Goal: Find specific page/section: Find specific page/section

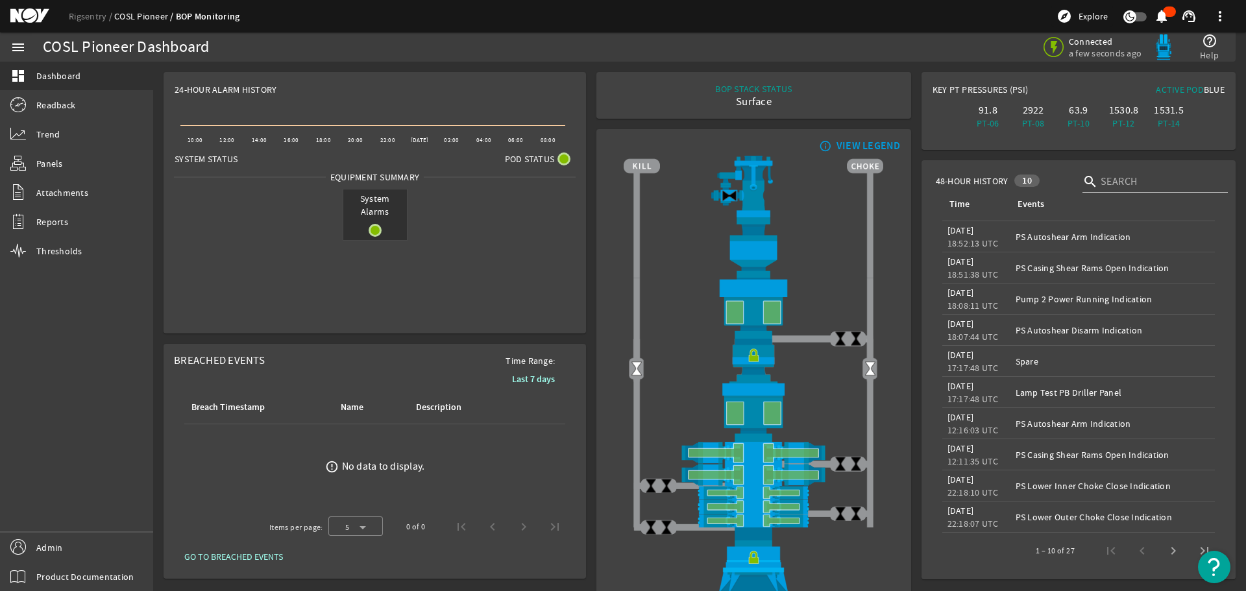
click at [134, 13] on link "COSL Pioneer" at bounding box center [145, 16] width 62 height 12
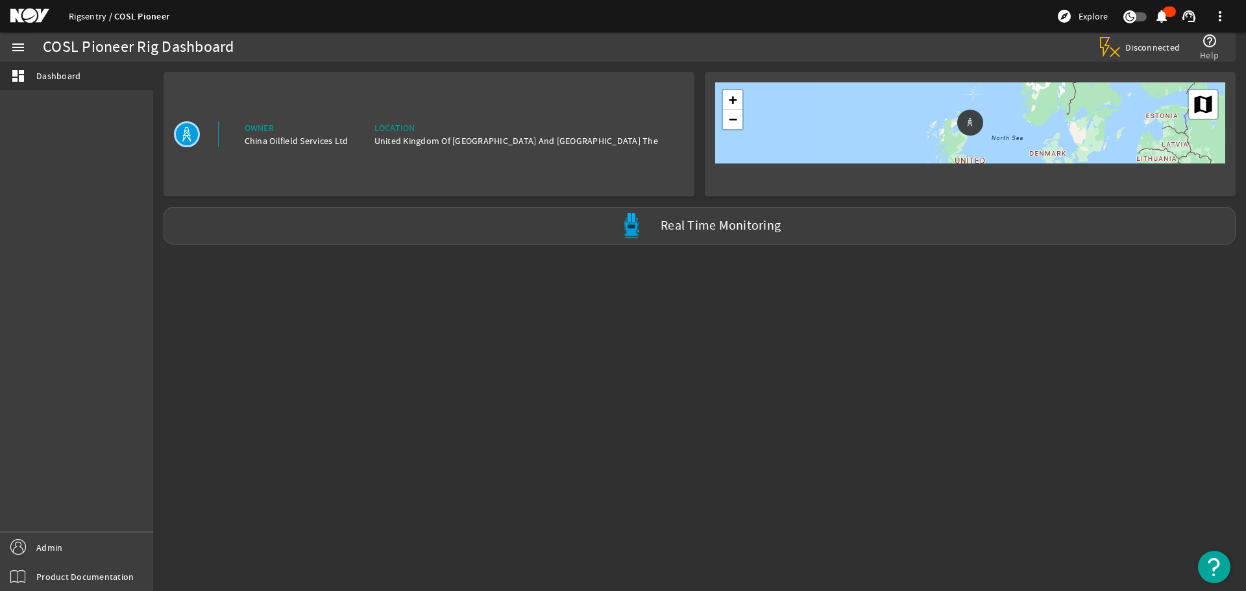
click at [86, 16] on link "Rigsentry" at bounding box center [91, 16] width 45 height 12
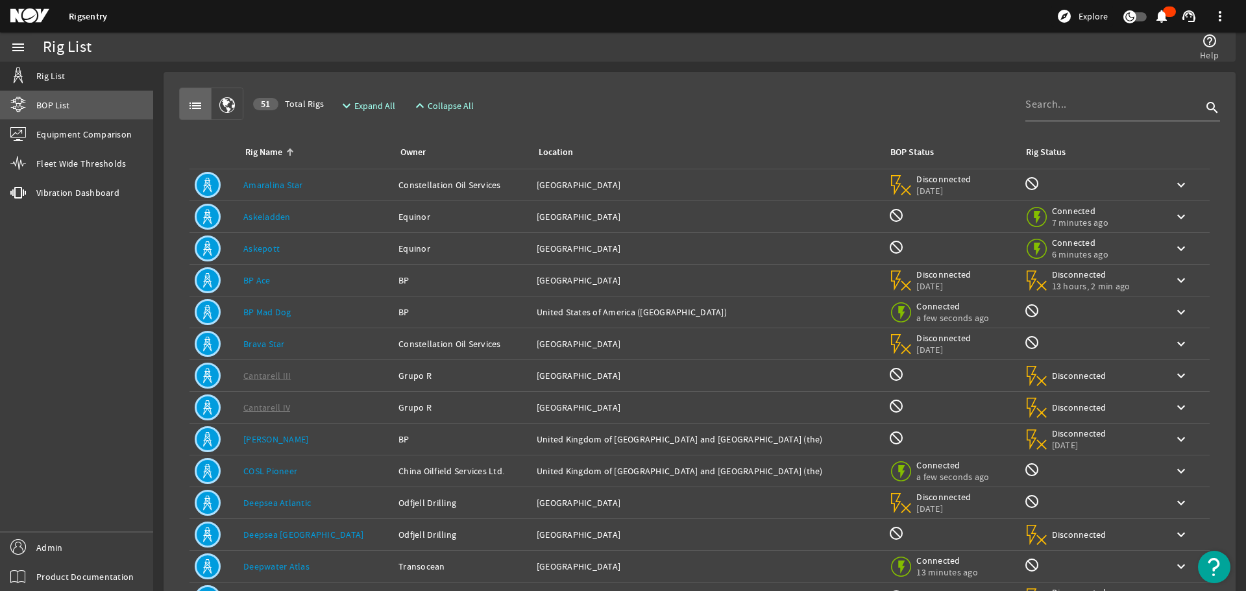
click at [65, 101] on span "BOP List" at bounding box center [52, 105] width 33 height 13
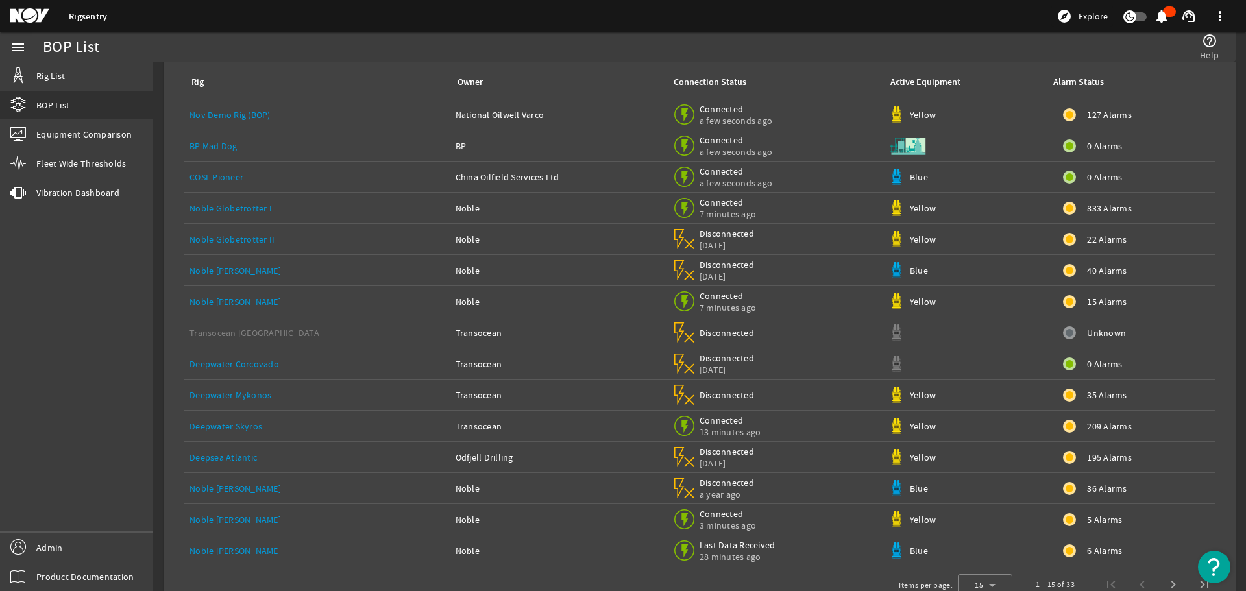
scroll to position [97, 0]
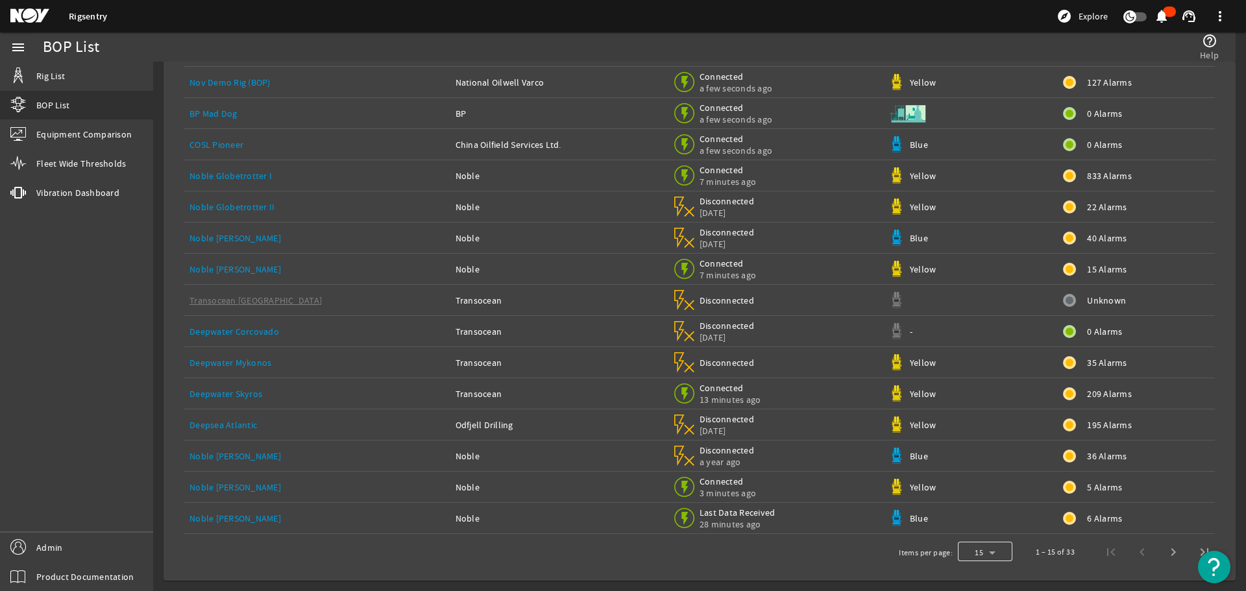
click at [994, 555] on div at bounding box center [985, 552] width 55 height 31
click at [976, 521] on mat-option "100" at bounding box center [975, 518] width 55 height 31
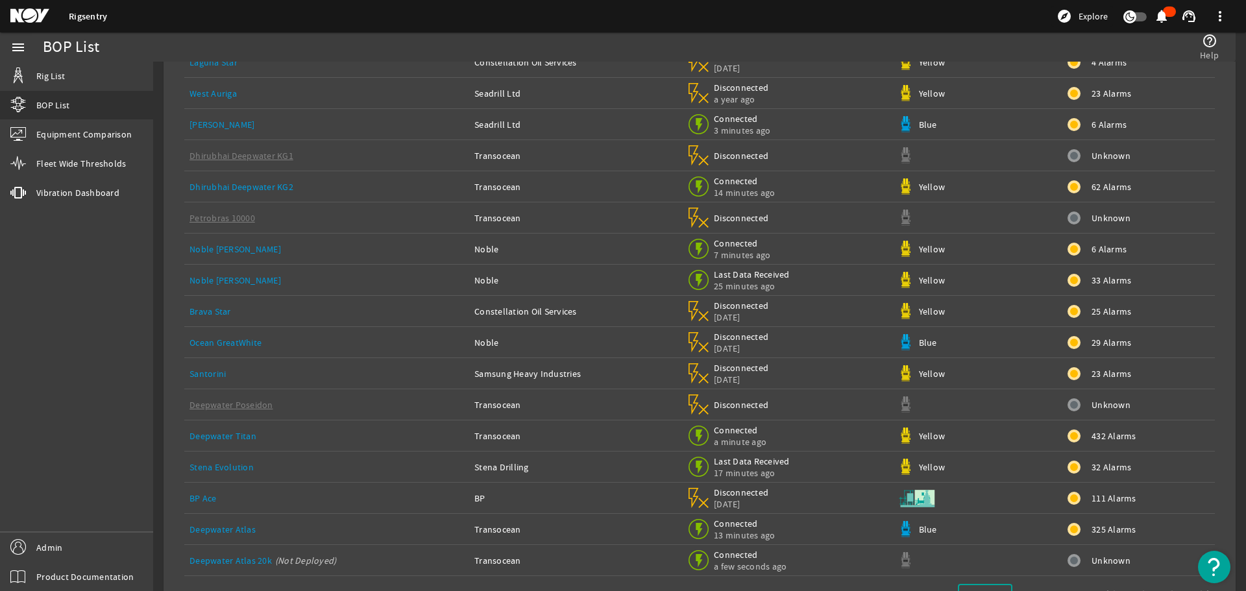
scroll to position [649, 0]
